Goal: Complete application form

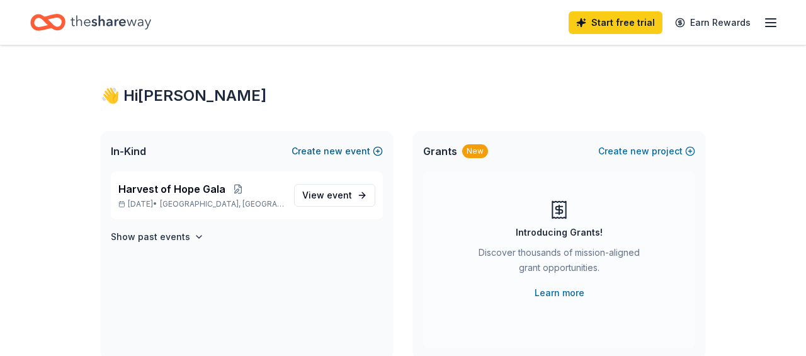
scroll to position [16, 0]
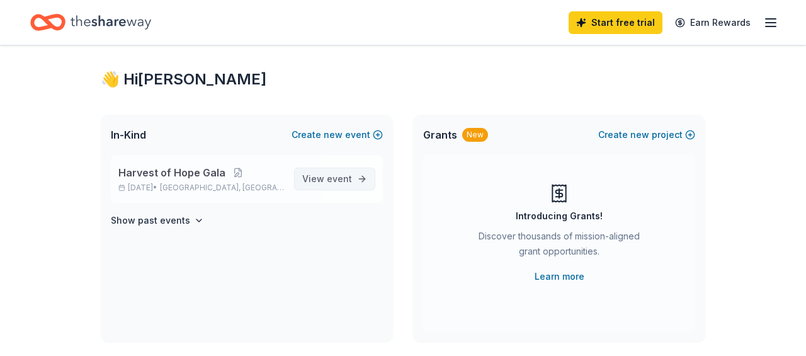
click at [333, 173] on span "event" at bounding box center [339, 178] width 25 height 11
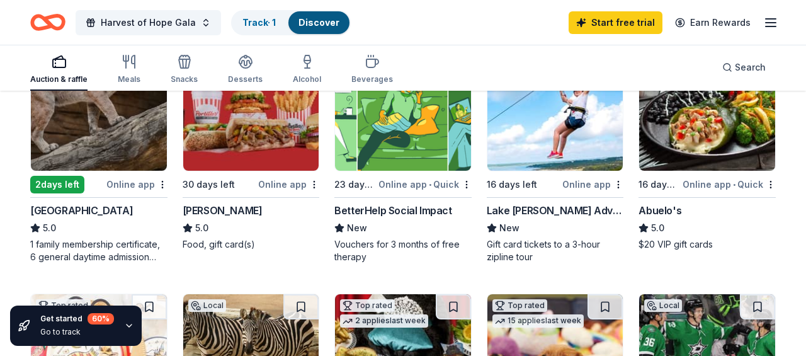
scroll to position [182, 0]
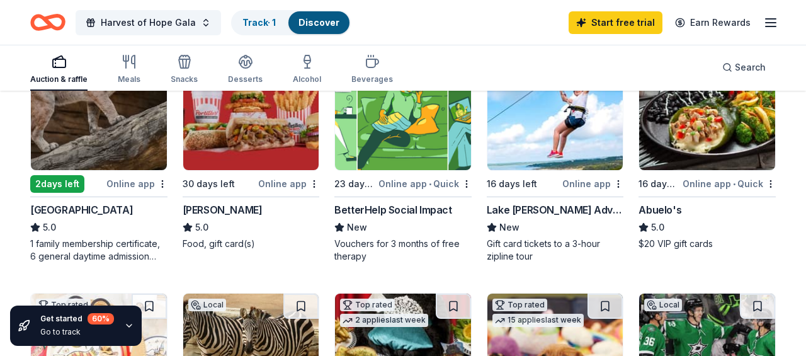
click at [723, 130] on img at bounding box center [707, 110] width 136 height 120
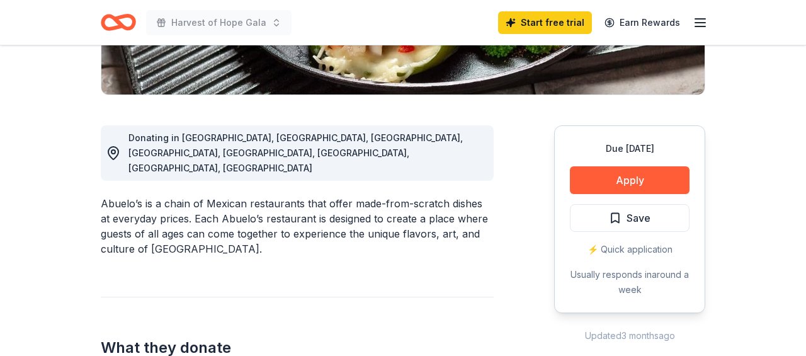
scroll to position [296, 0]
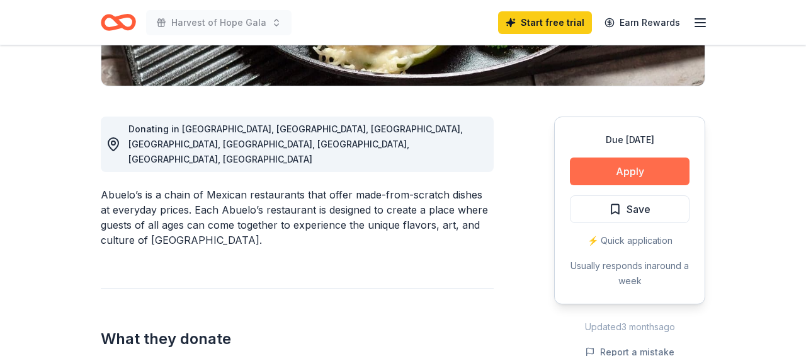
click at [626, 172] on button "Apply" at bounding box center [630, 171] width 120 height 28
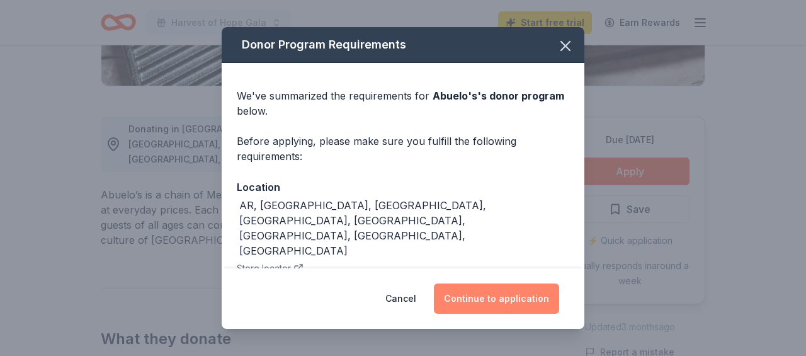
click at [477, 292] on button "Continue to application" at bounding box center [496, 298] width 125 height 30
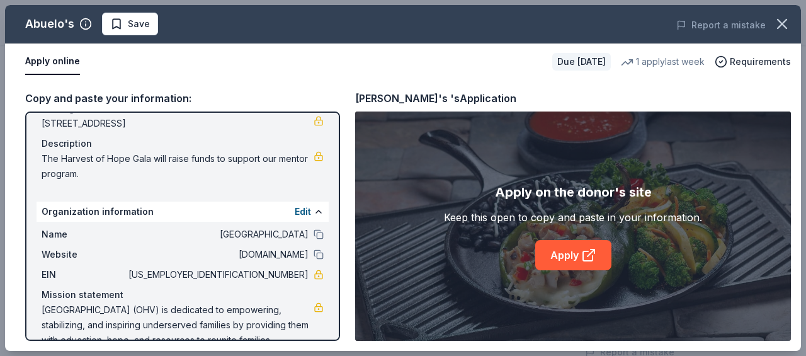
scroll to position [131, 0]
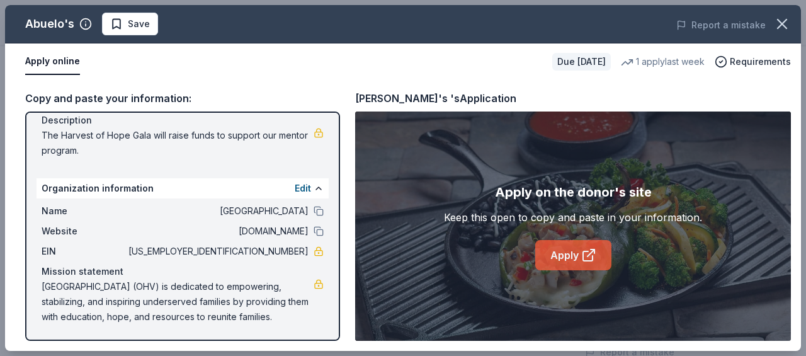
click at [571, 259] on link "Apply" at bounding box center [573, 255] width 76 height 30
